Goal: Information Seeking & Learning: Learn about a topic

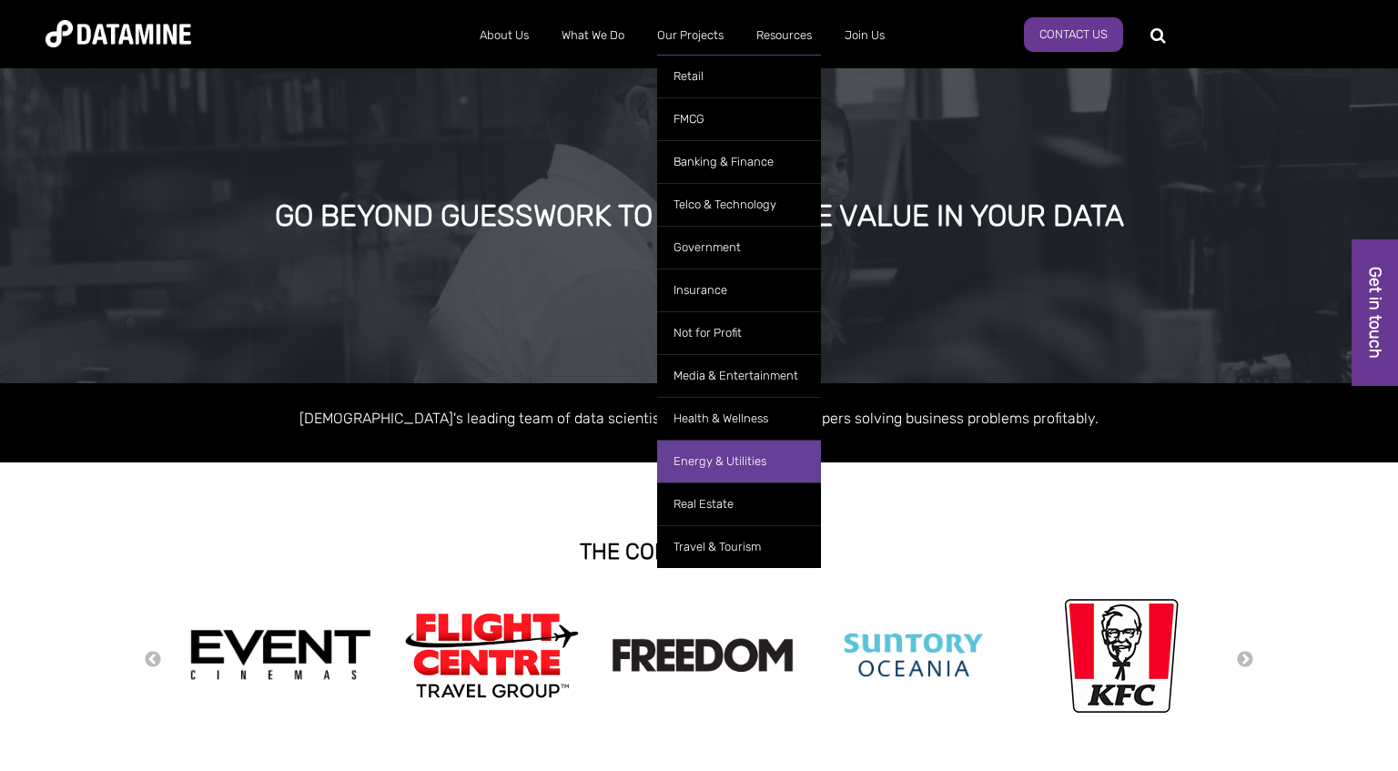
click at [730, 457] on link "Energy & Utilities" at bounding box center [739, 461] width 164 height 43
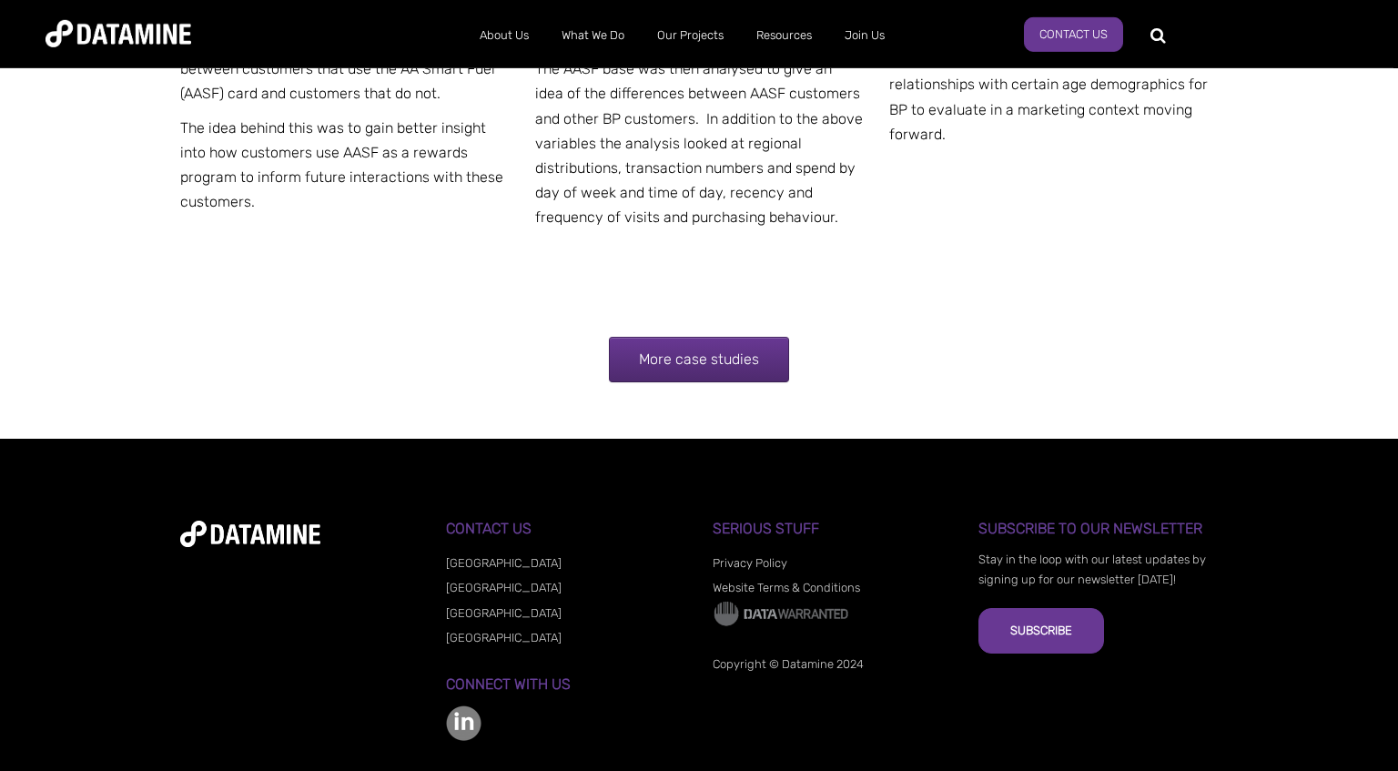
scroll to position [3749, 0]
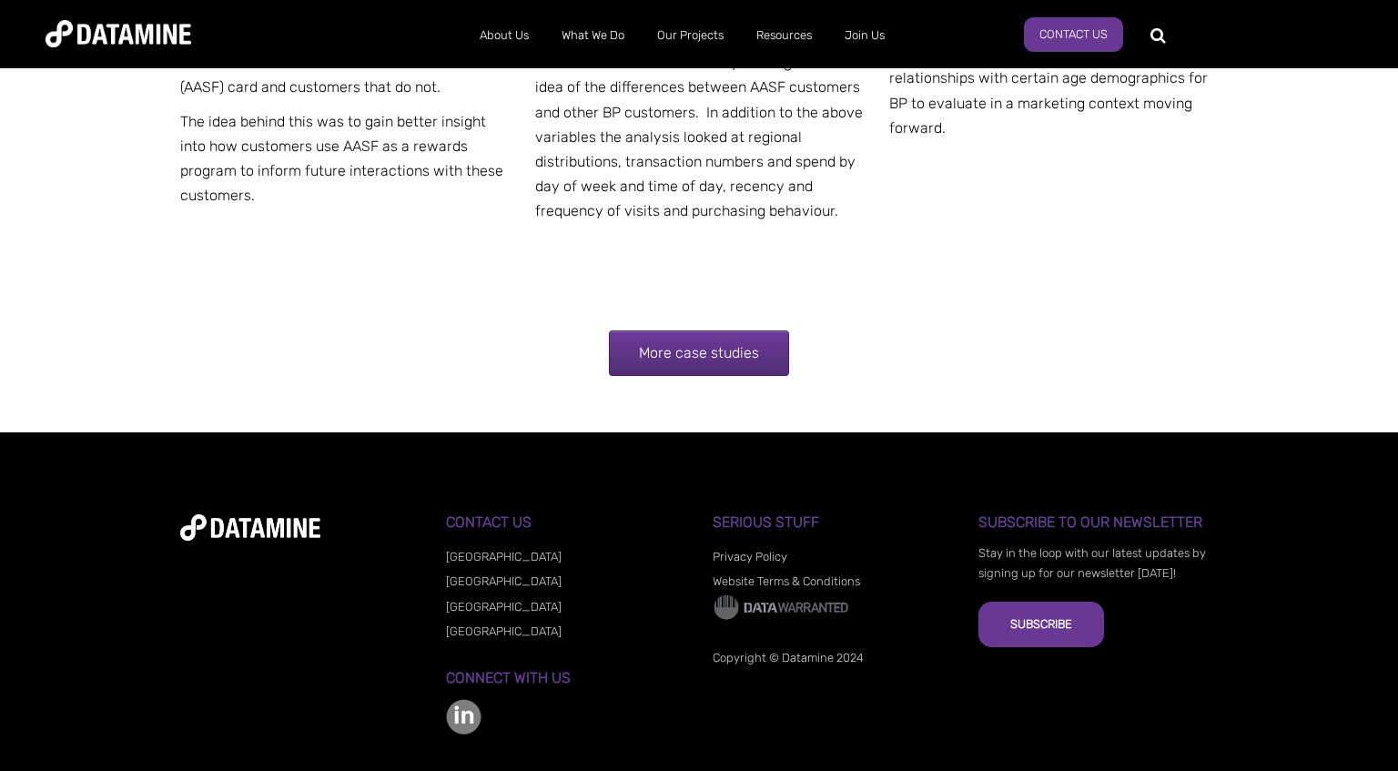
click at [714, 330] on link "More case studies" at bounding box center [699, 352] width 180 height 45
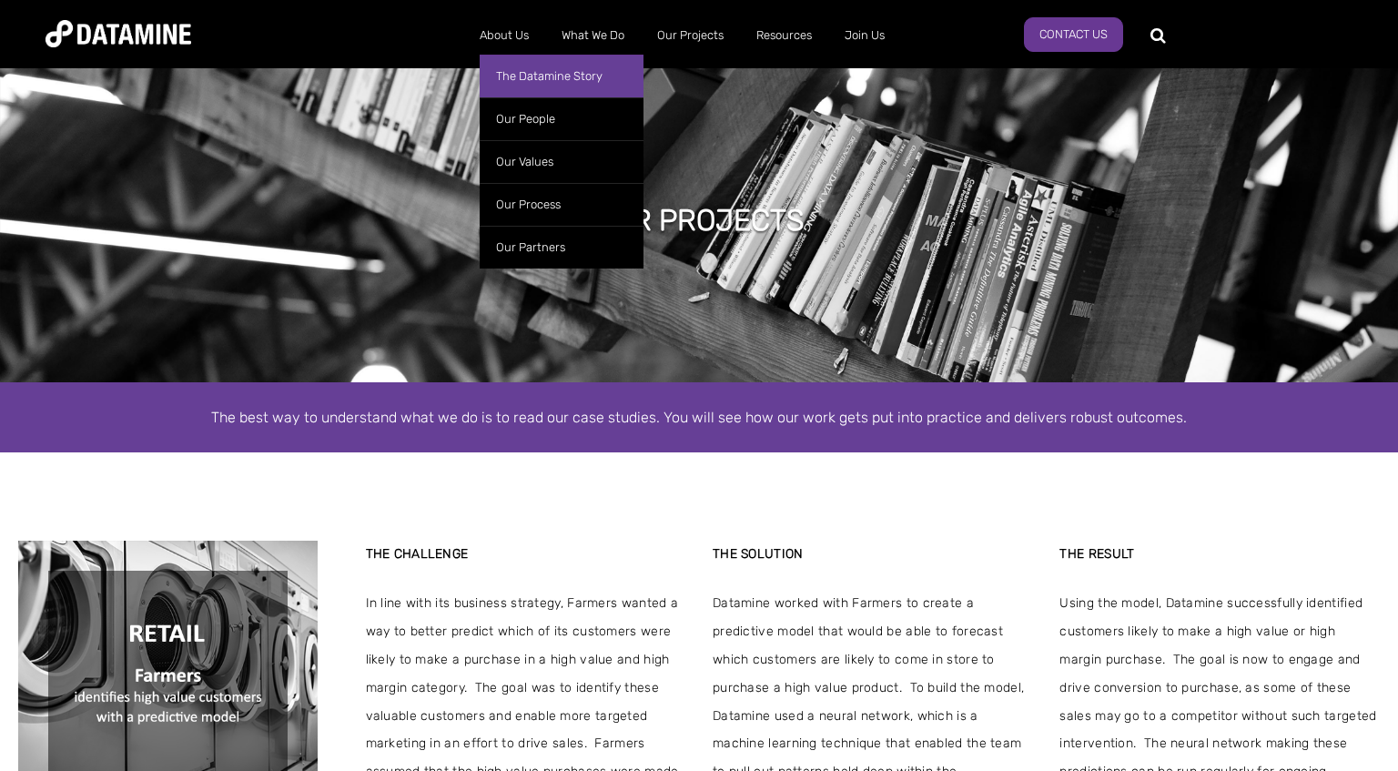
click at [533, 78] on link "The Datamine Story" at bounding box center [562, 76] width 164 height 43
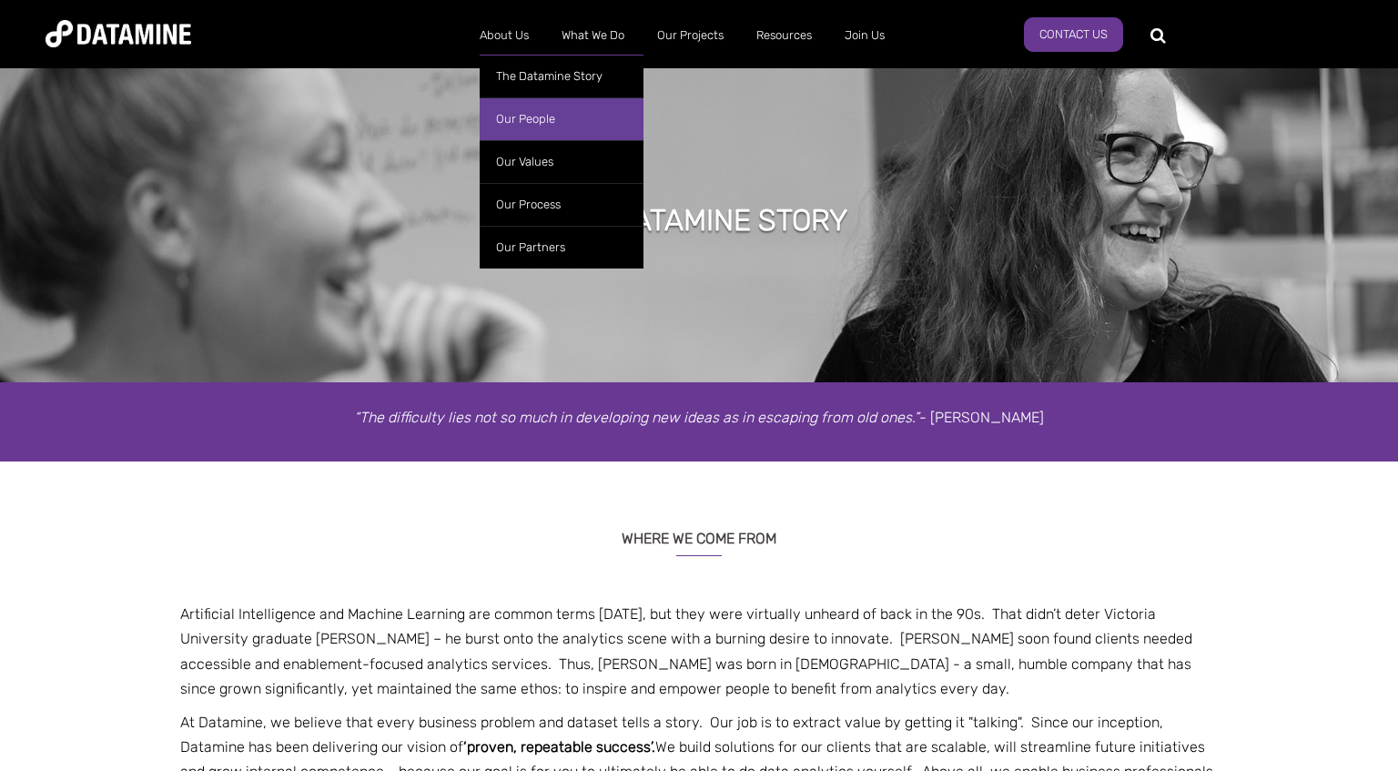
click at [522, 107] on link "Our People" at bounding box center [562, 118] width 164 height 43
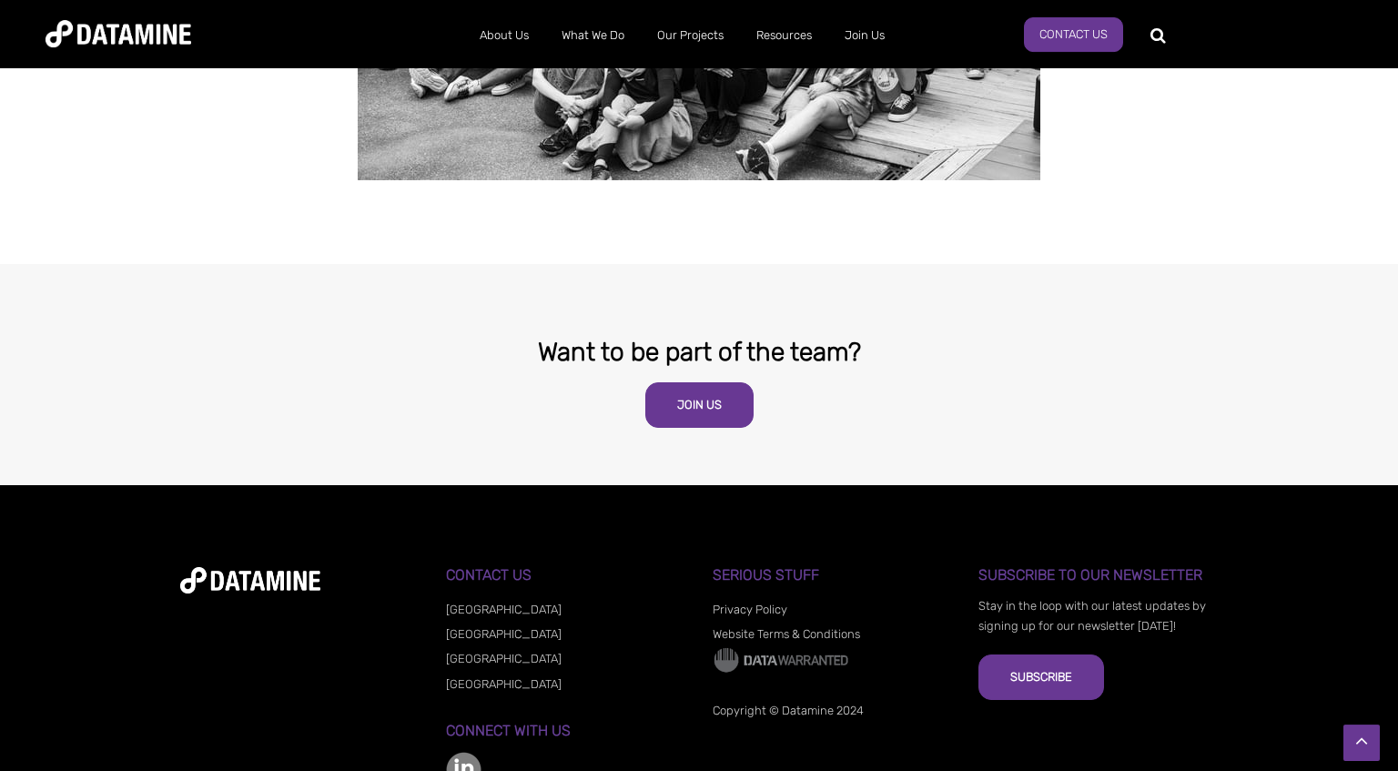
scroll to position [3566, 0]
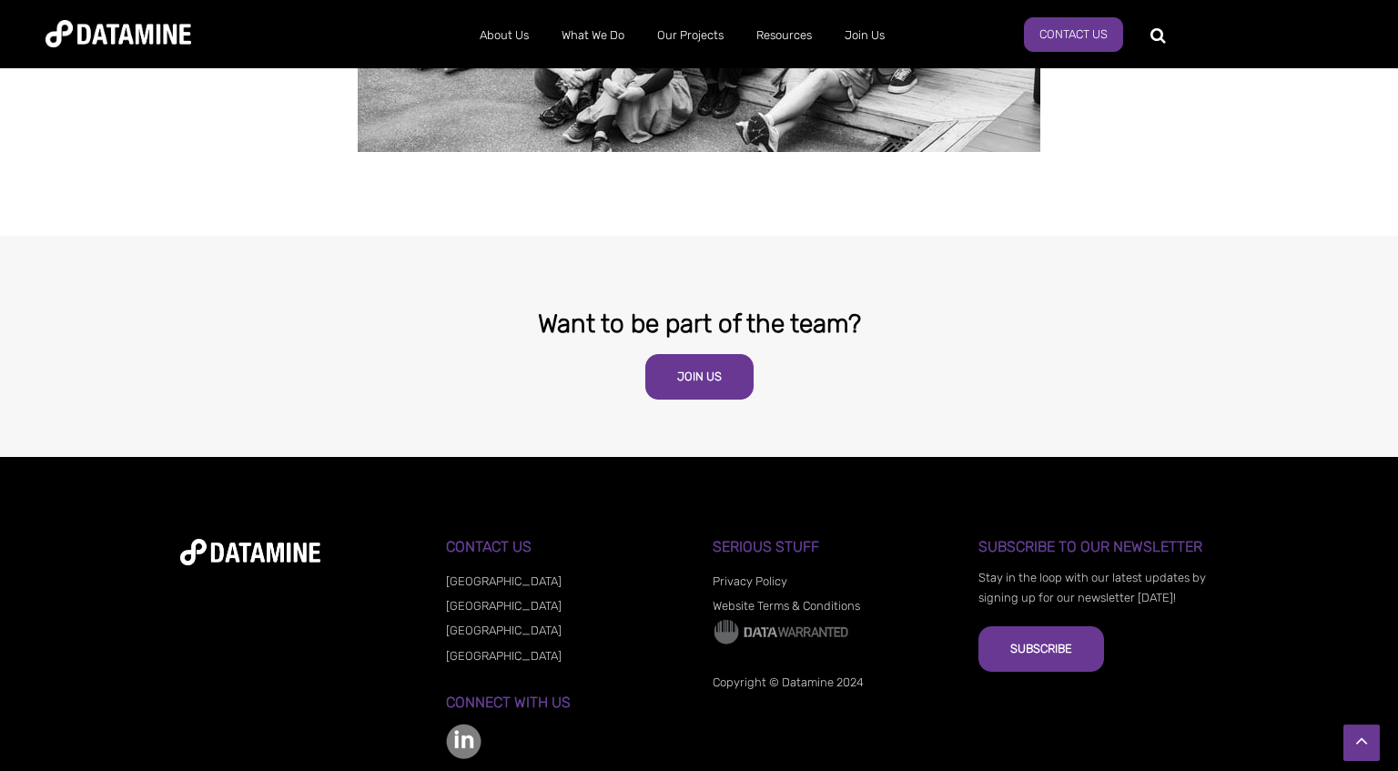
click at [478, 623] on link "[GEOGRAPHIC_DATA]" at bounding box center [504, 630] width 116 height 14
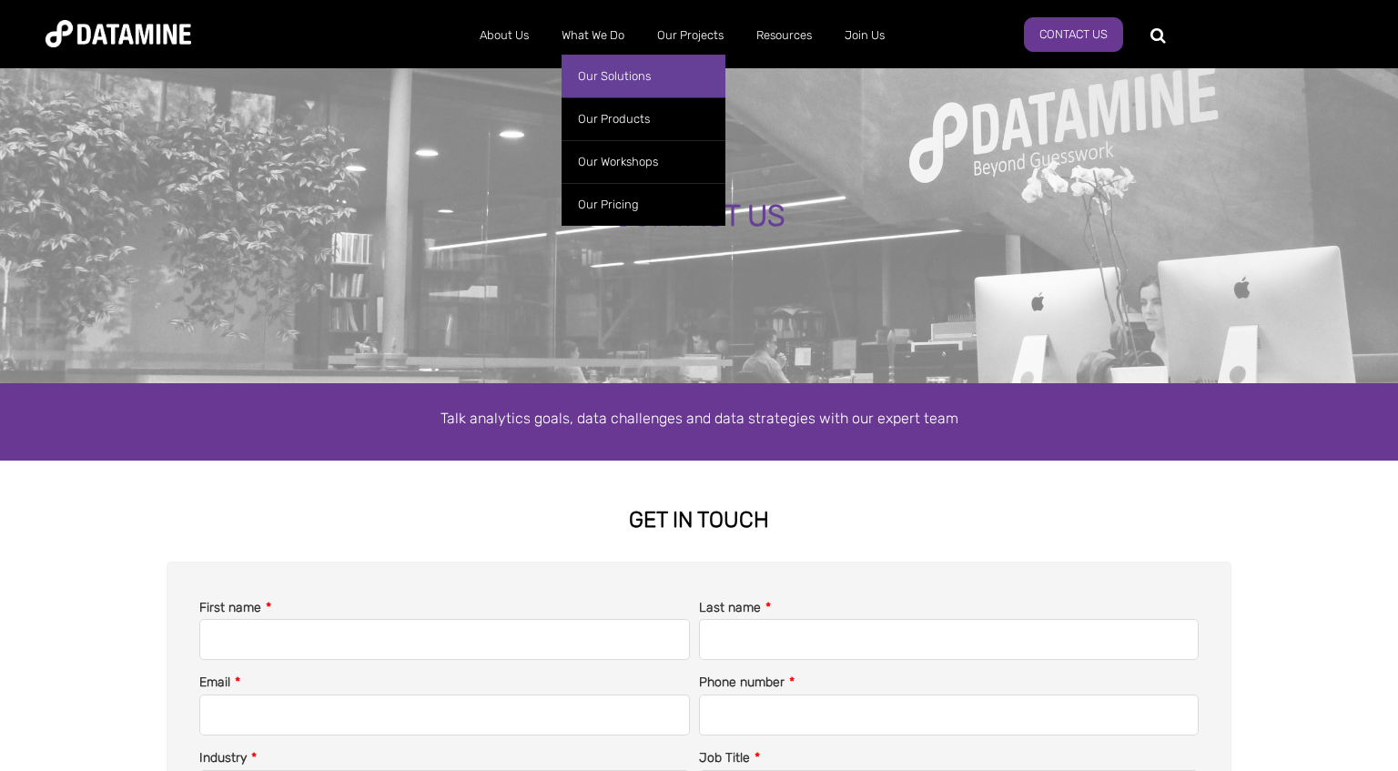
click at [602, 68] on link "Our Solutions" at bounding box center [643, 76] width 164 height 43
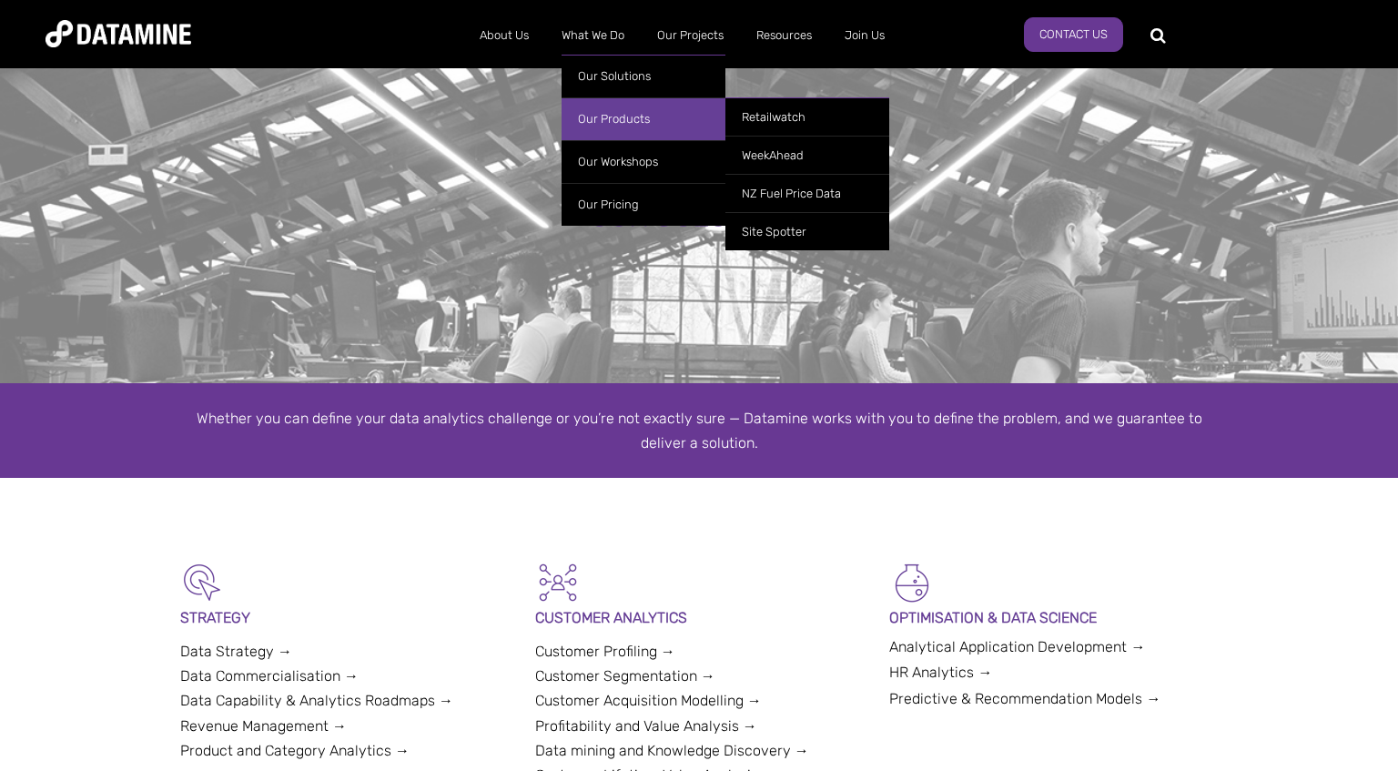
click at [613, 116] on link "Our Products" at bounding box center [643, 118] width 164 height 43
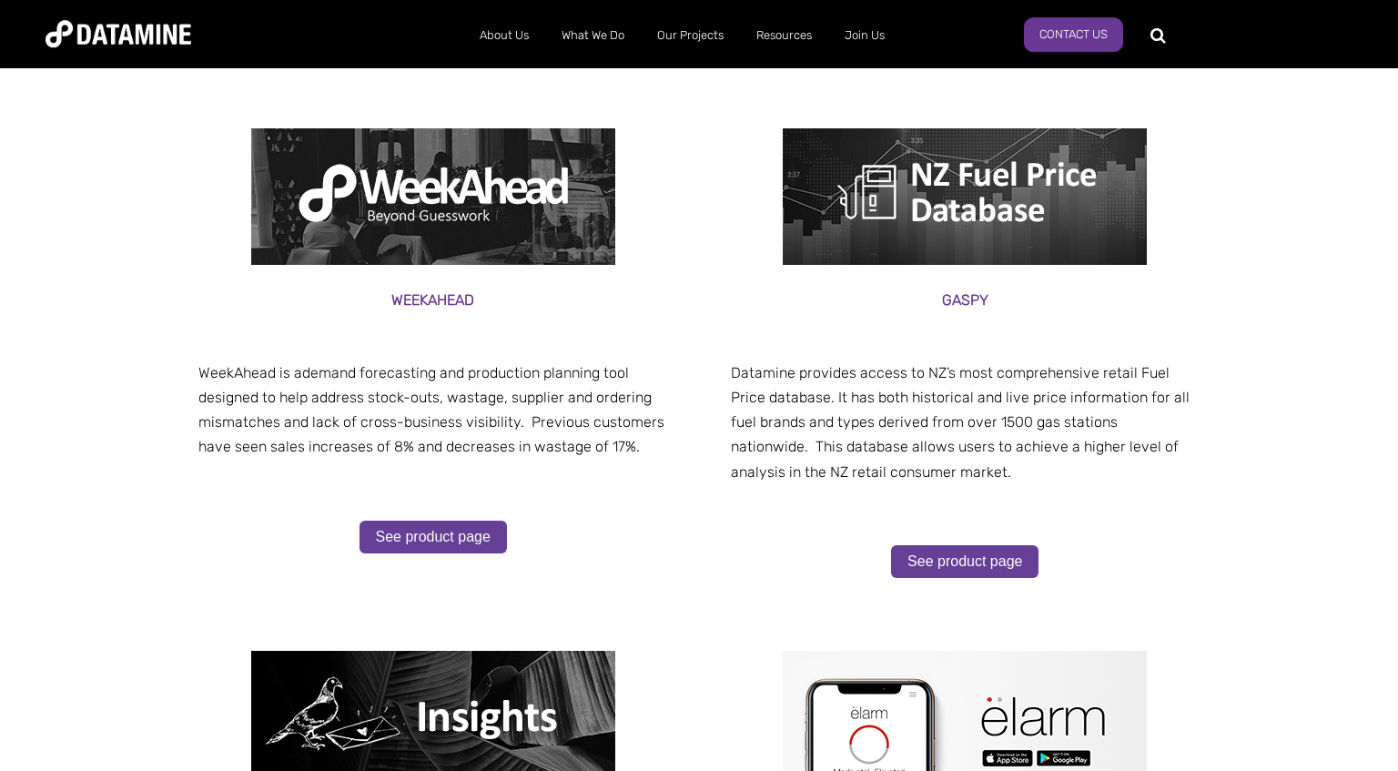
scroll to position [384, 0]
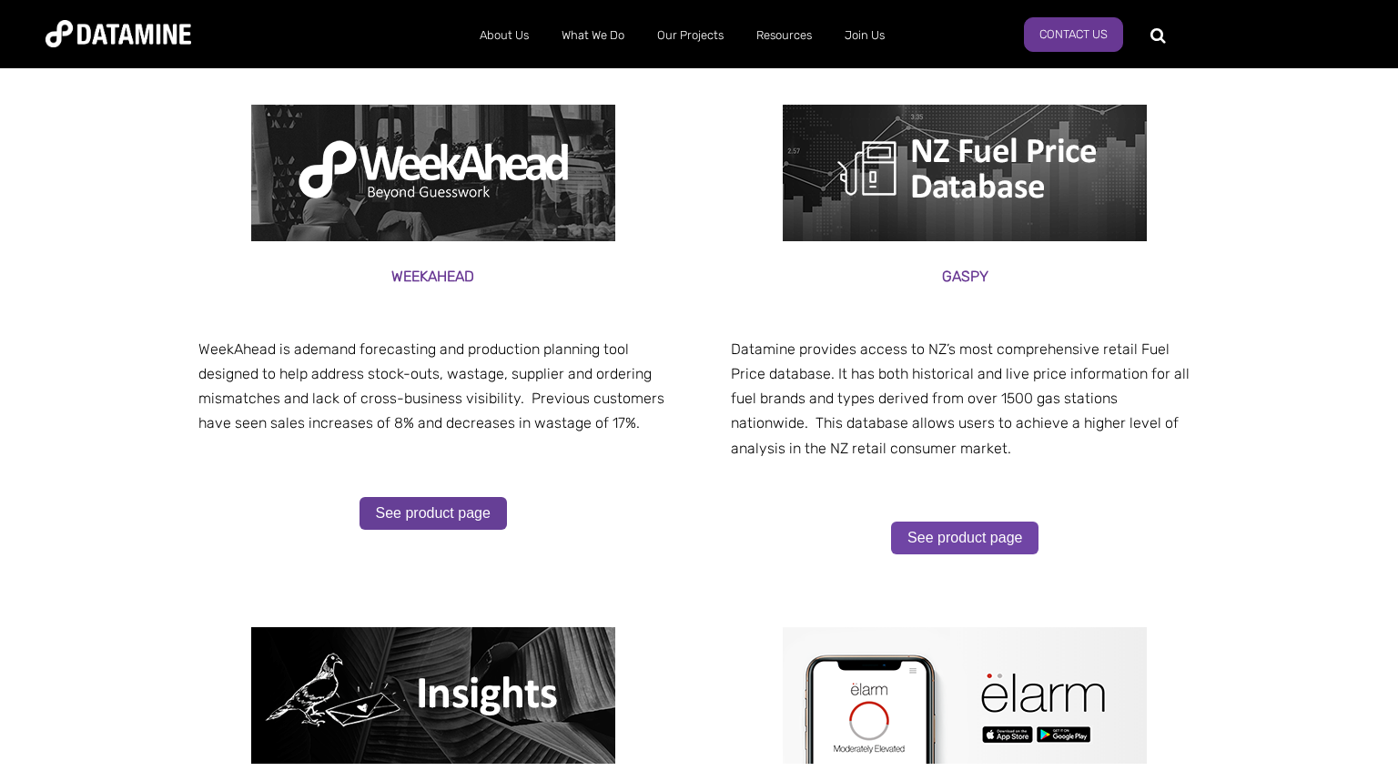
click at [966, 537] on link "See product page" at bounding box center [964, 537] width 147 height 33
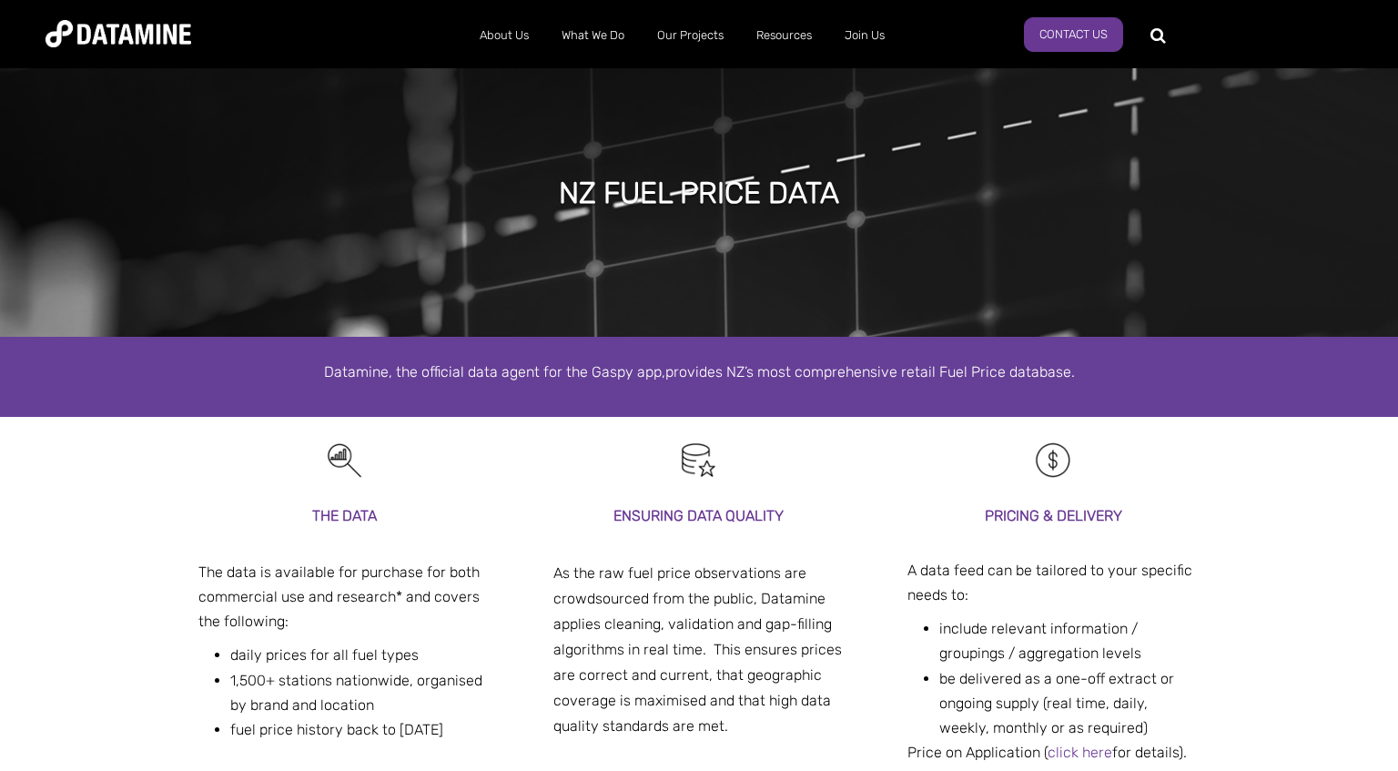
click at [111, 27] on img at bounding box center [118, 33] width 146 height 27
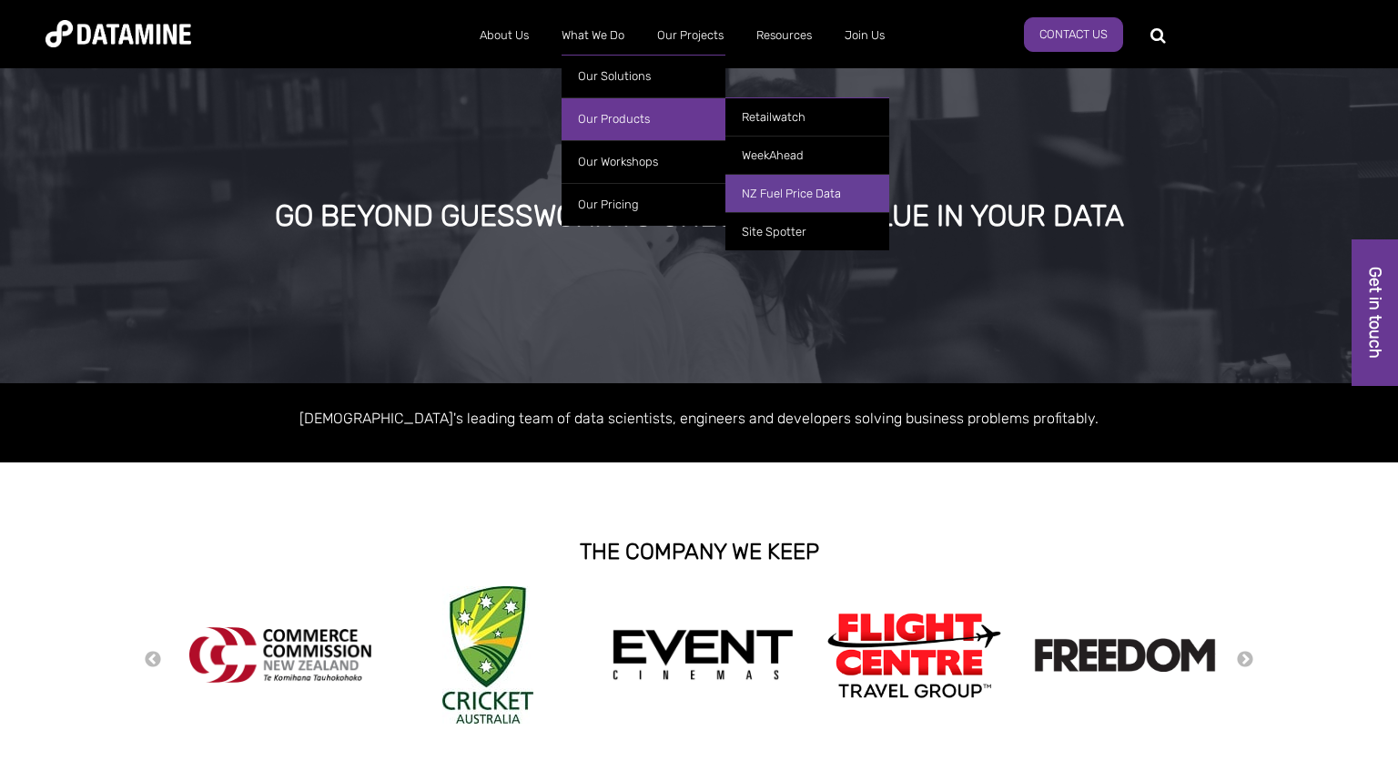
click at [778, 193] on link "NZ Fuel Price Data" at bounding box center [807, 193] width 164 height 38
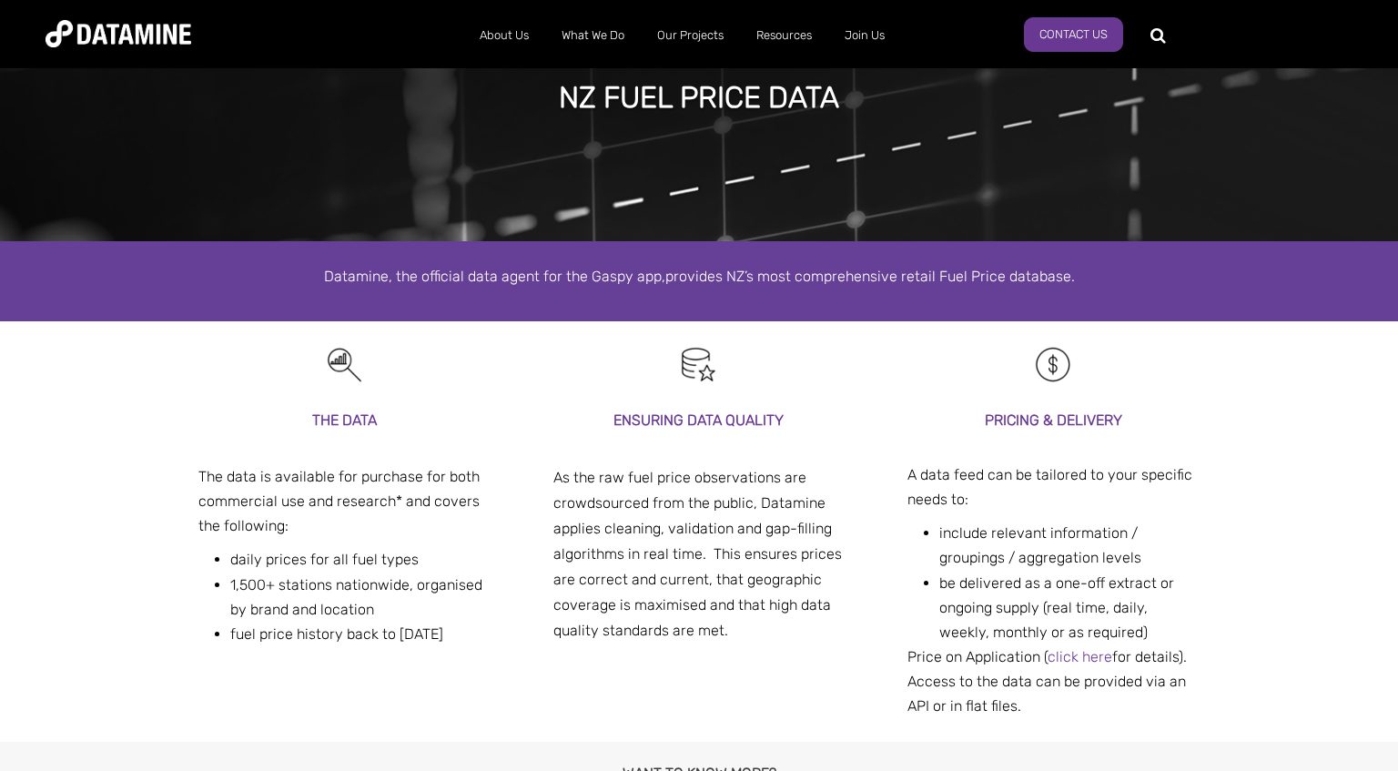
scroll to position [1081, 0]
